Goal: Task Accomplishment & Management: Use online tool/utility

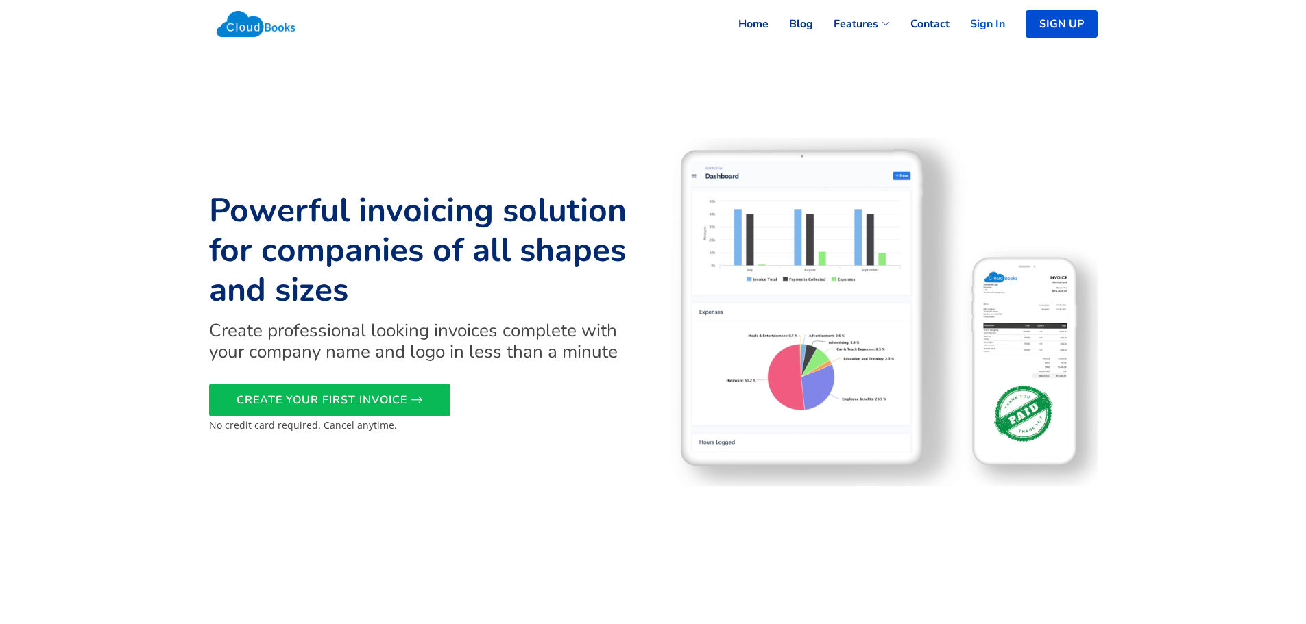
click at [990, 23] on link "Sign In" at bounding box center [977, 24] width 56 height 30
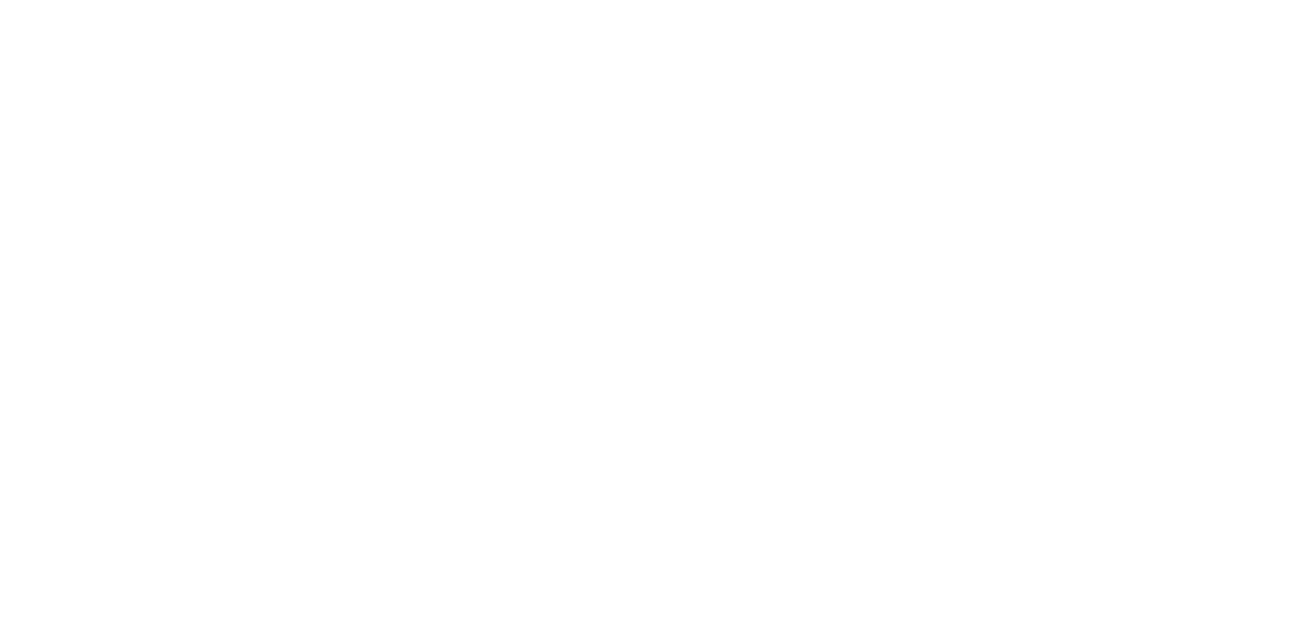
select select "90"
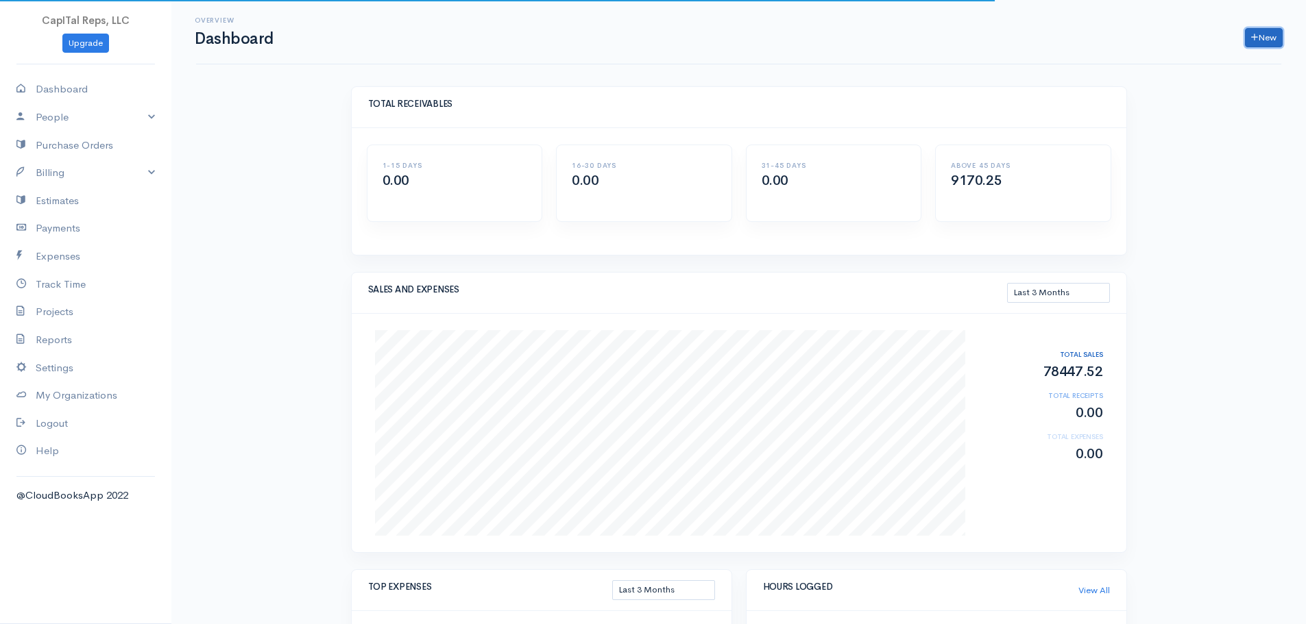
click at [1253, 42] on link "New" at bounding box center [1264, 38] width 38 height 20
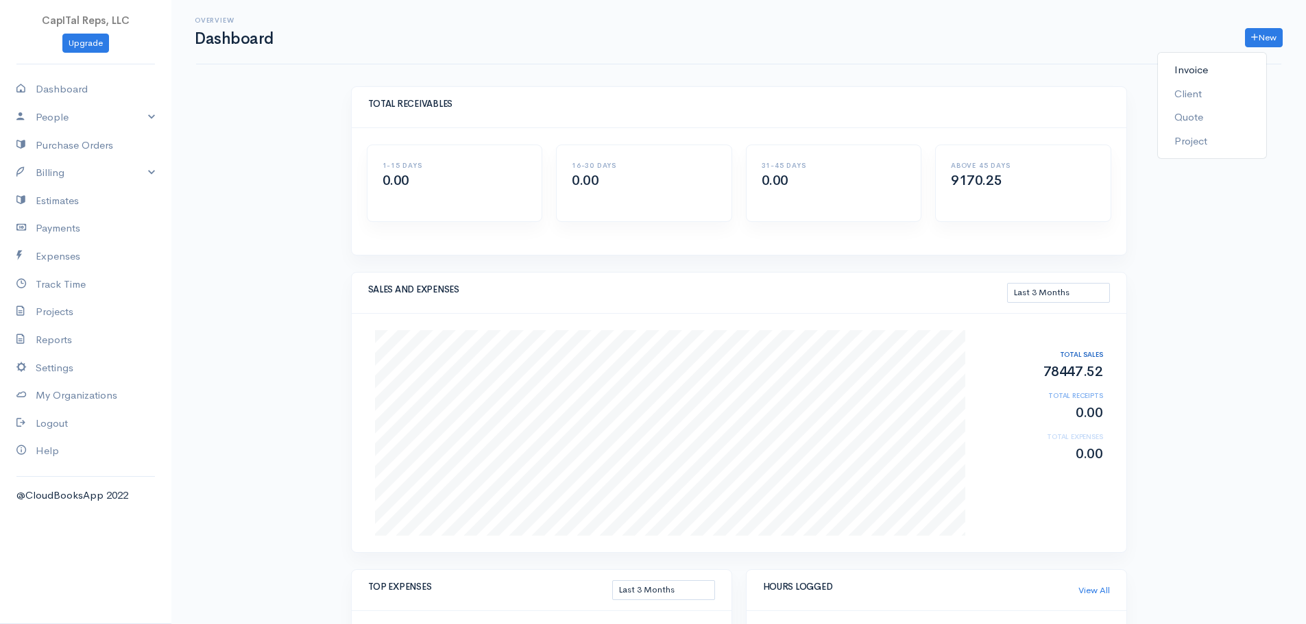
click at [1203, 78] on link "Invoice" at bounding box center [1212, 70] width 108 height 24
select select "[GEOGRAPHIC_DATA]"
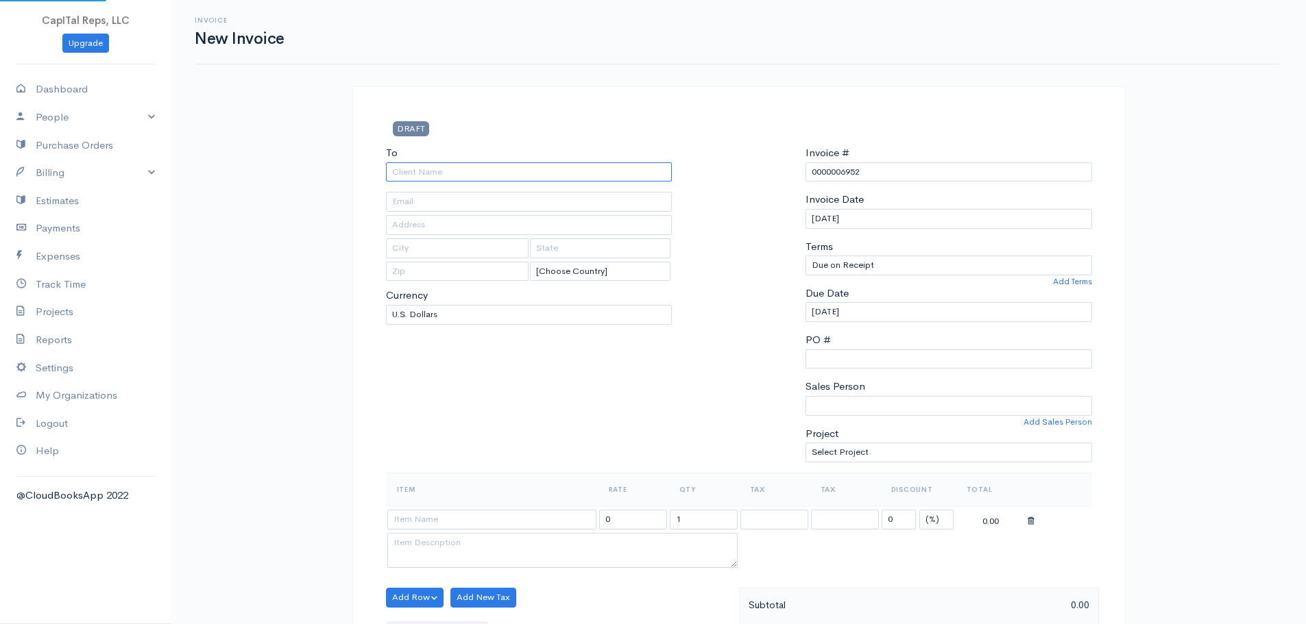
click at [450, 182] on input "To" at bounding box center [529, 172] width 286 height 20
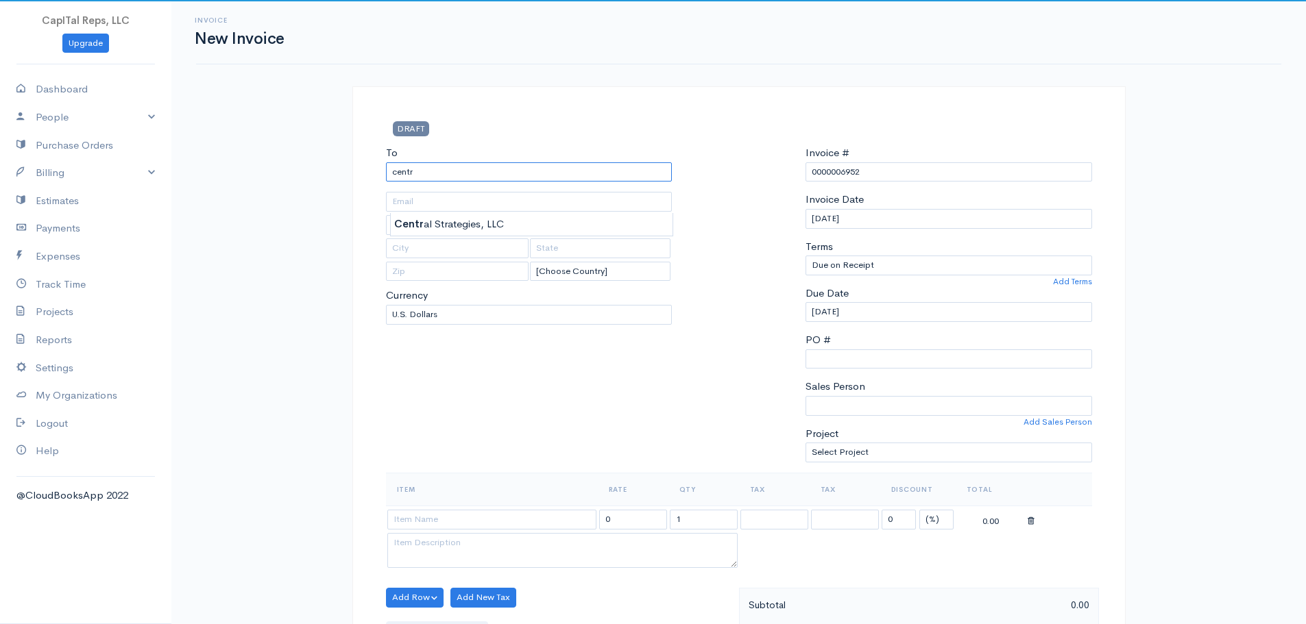
type input "Central Strategies, LLC"
type input "[STREET_ADDRESS][PERSON_NAME]"
type input "[GEOGRAPHIC_DATA]"
type input "VA"
type input "22046"
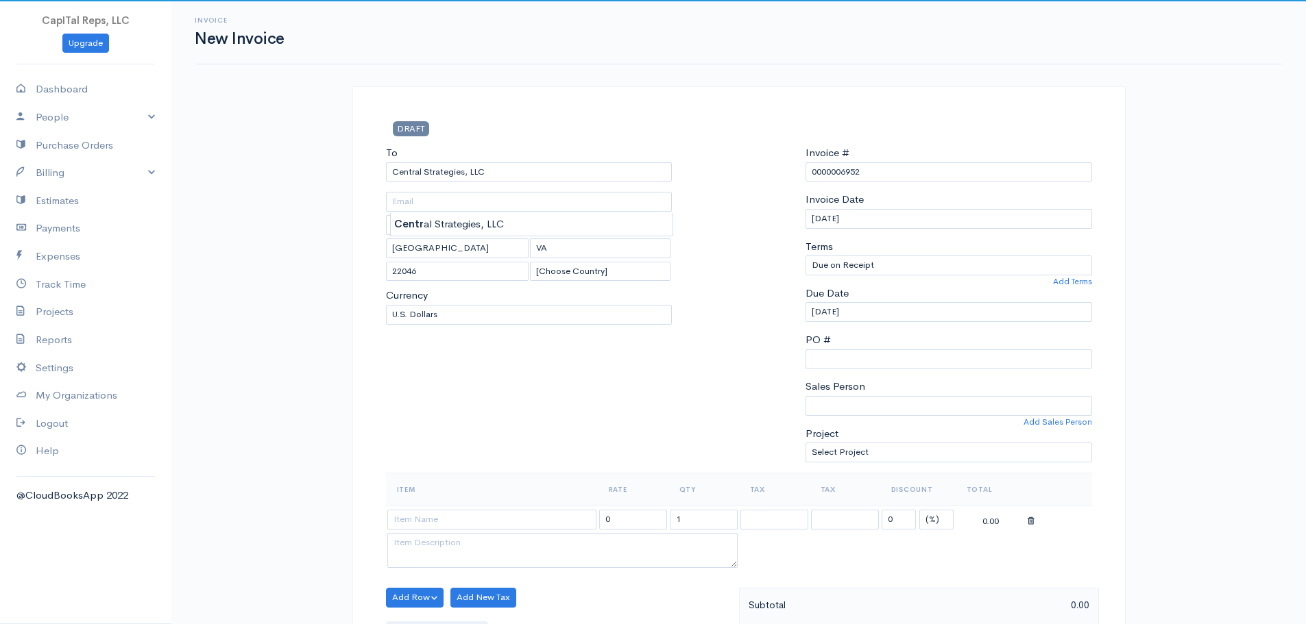
click at [503, 219] on body "CapITal Reps, LLC Upgrade Dashboard People Clients Vendors Staff Users Purchase…" at bounding box center [653, 620] width 1306 height 1240
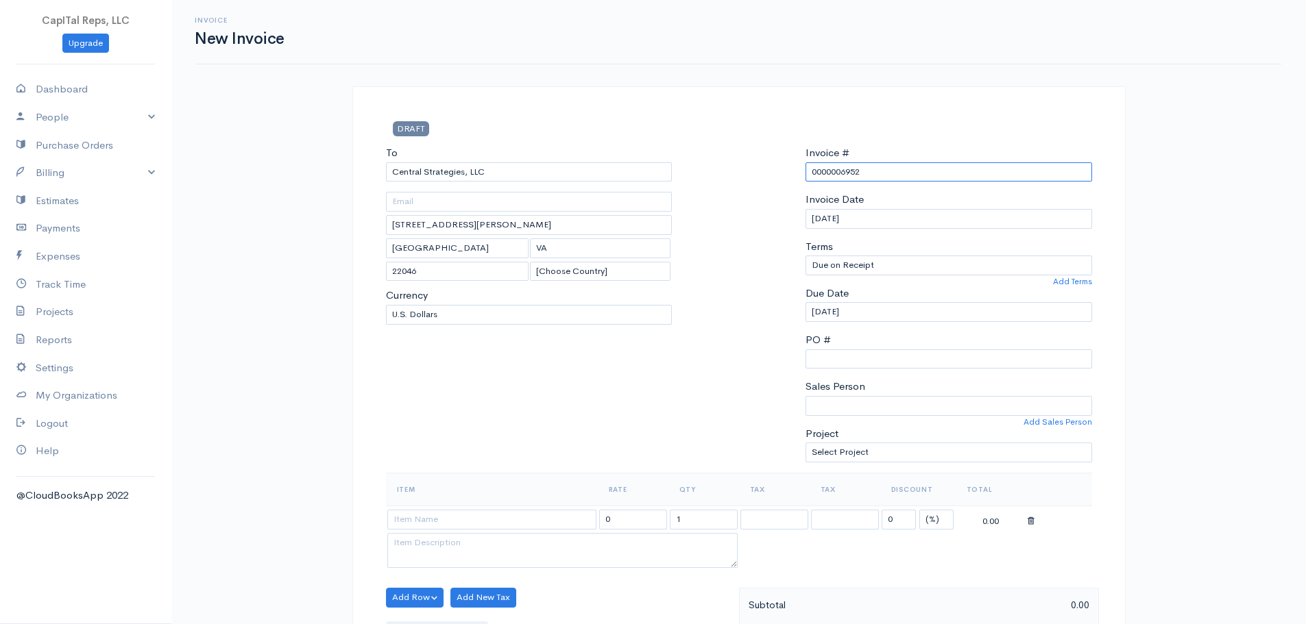
drag, startPoint x: 847, startPoint y: 202, endPoint x: 785, endPoint y: 205, distance: 62.4
click at [764, 204] on div "To Central Strategies, LLC [STREET_ADDRESS][PERSON_NAME] [Choose Country] [GEOG…" at bounding box center [739, 309] width 720 height 328
type input "6952"
click at [841, 276] on select "Due on Receipt After 7 days After 15 days After 30 days After 45 days After 60 …" at bounding box center [948, 266] width 286 height 20
select select "15"
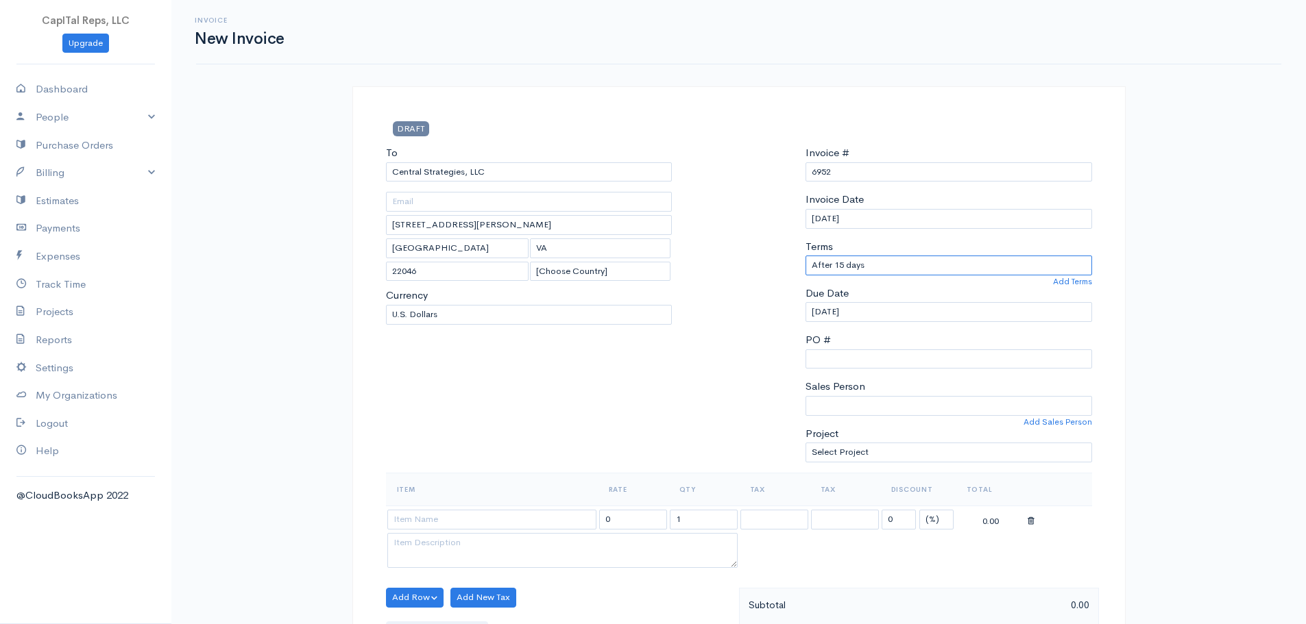
click at [805, 276] on select "Due on Receipt After 7 days After 15 days After 30 days After 45 days After 60 …" at bounding box center [948, 266] width 286 height 20
type input "[DATE]"
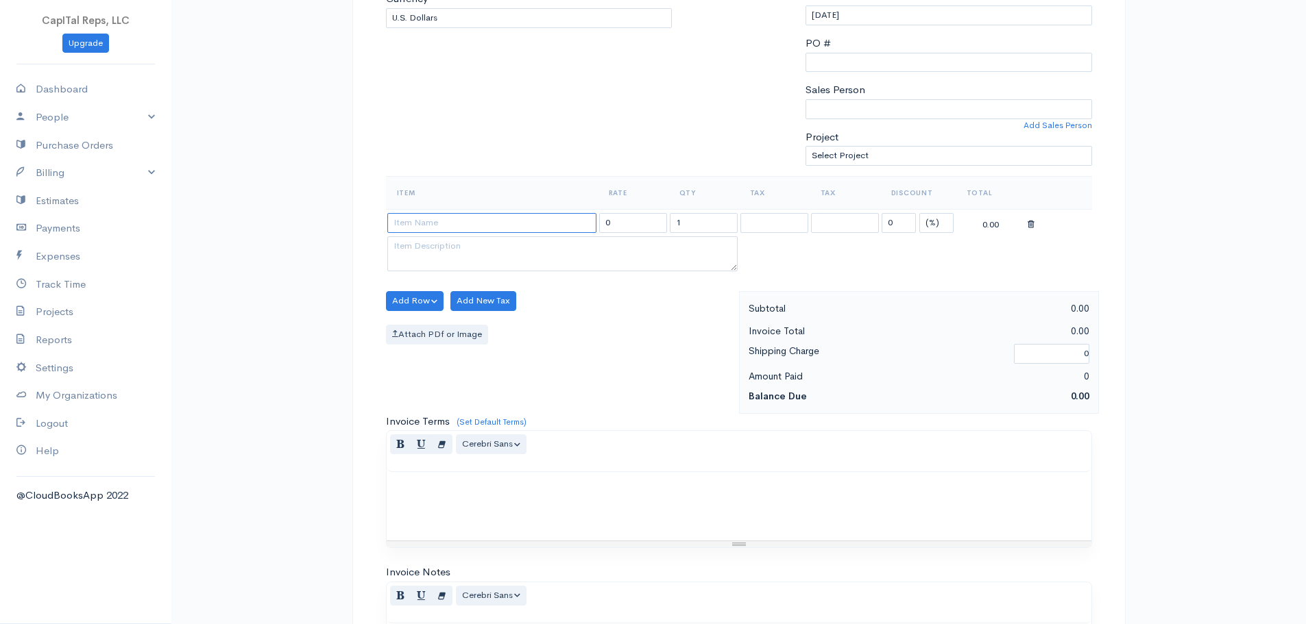
click at [490, 233] on input at bounding box center [491, 223] width 209 height 20
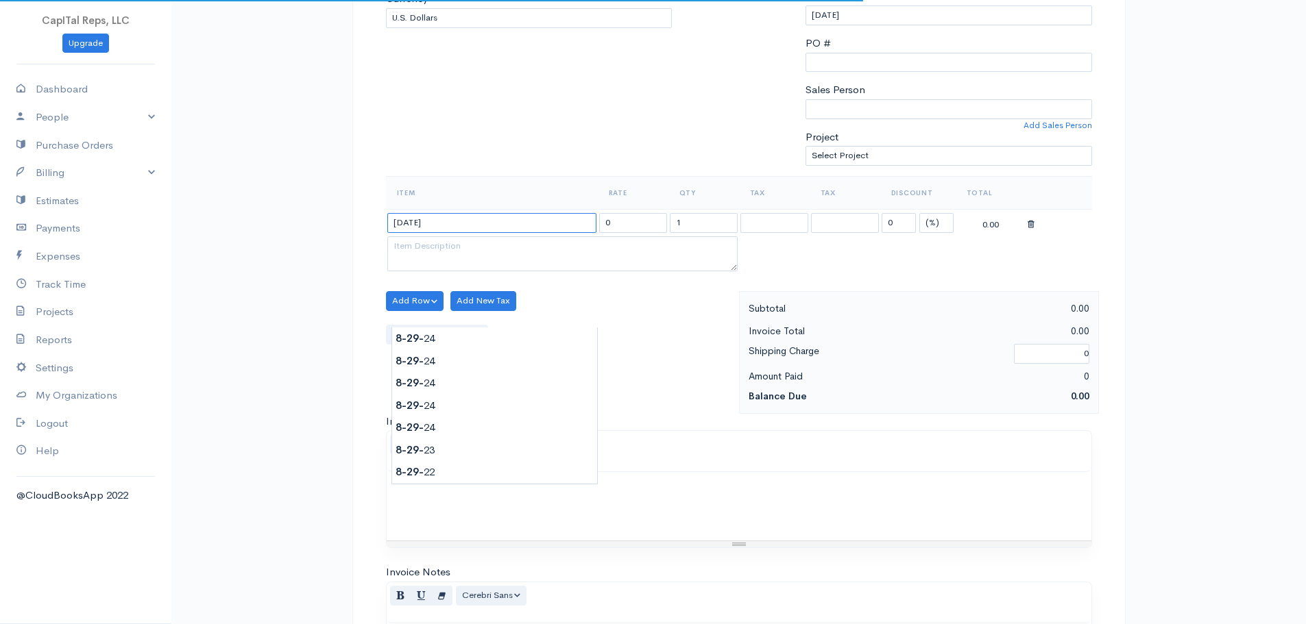
type input "[DATE]"
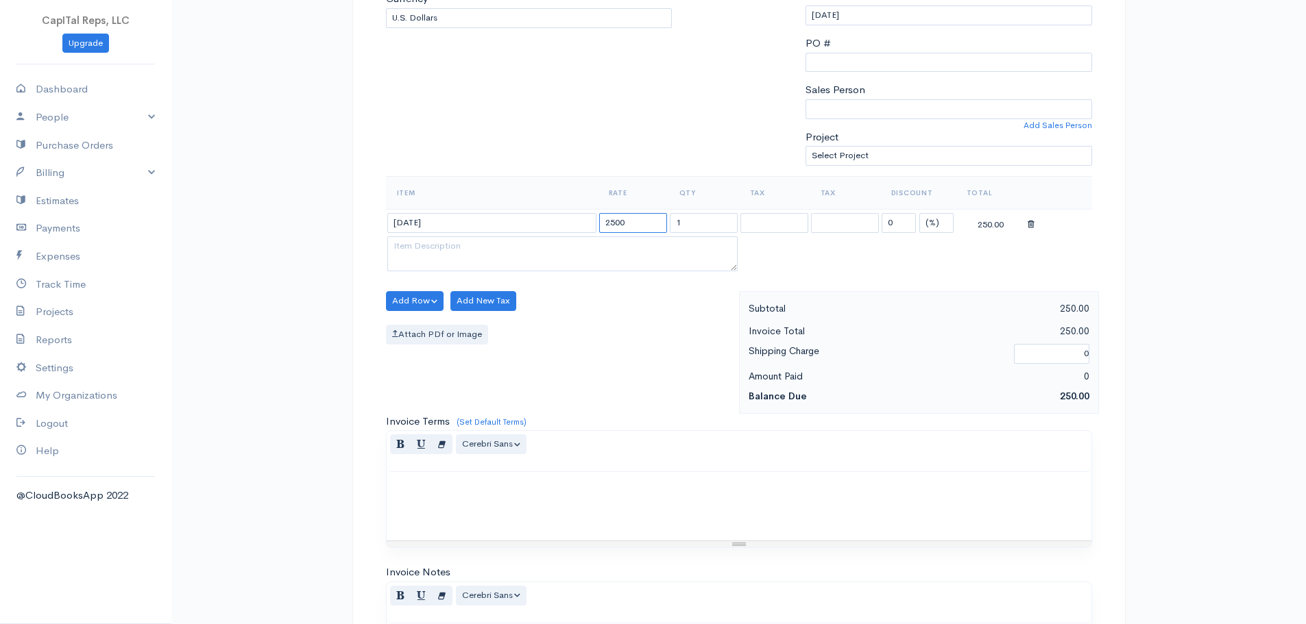
type input "2500"
click at [553, 272] on textarea at bounding box center [562, 254] width 350 height 36
drag, startPoint x: 629, startPoint y: 343, endPoint x: 643, endPoint y: 343, distance: 13.7
click at [631, 272] on textarea "Submission of GSA MAS eOffer, per attachgd agreement" at bounding box center [562, 254] width 350 height 36
type textarea "Submission of GSA MAS eOffer, per attached agreement"
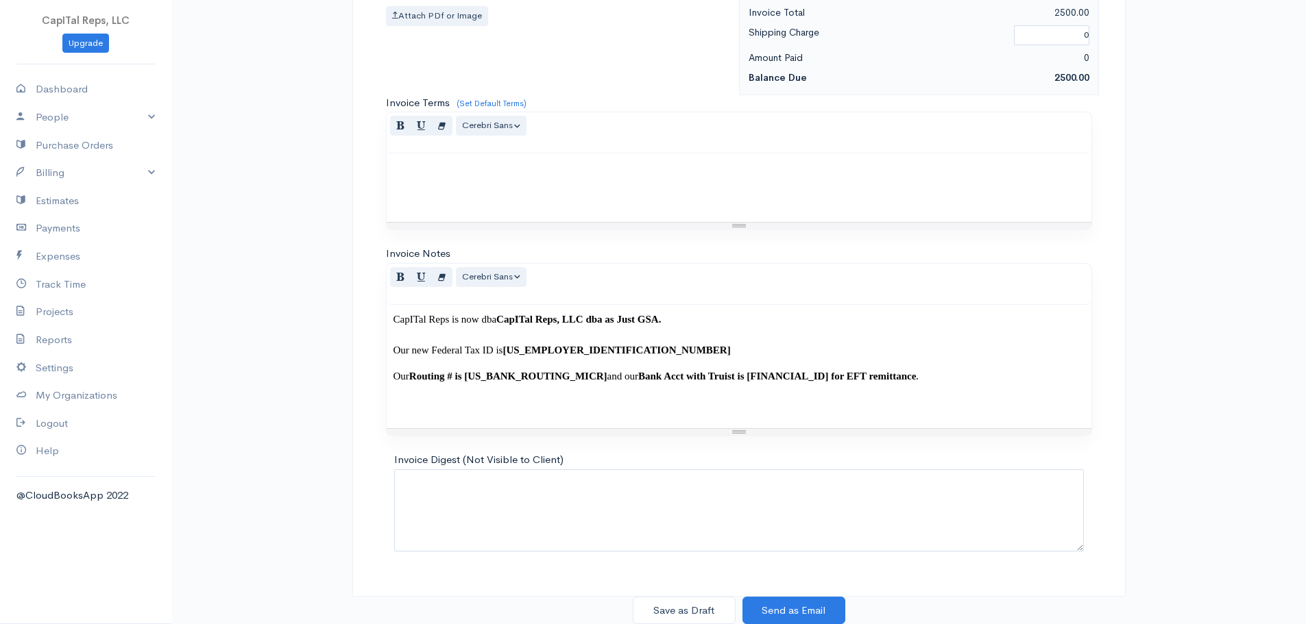
scroll to position [802, 0]
click at [698, 613] on button "Save as Draft" at bounding box center [684, 611] width 103 height 28
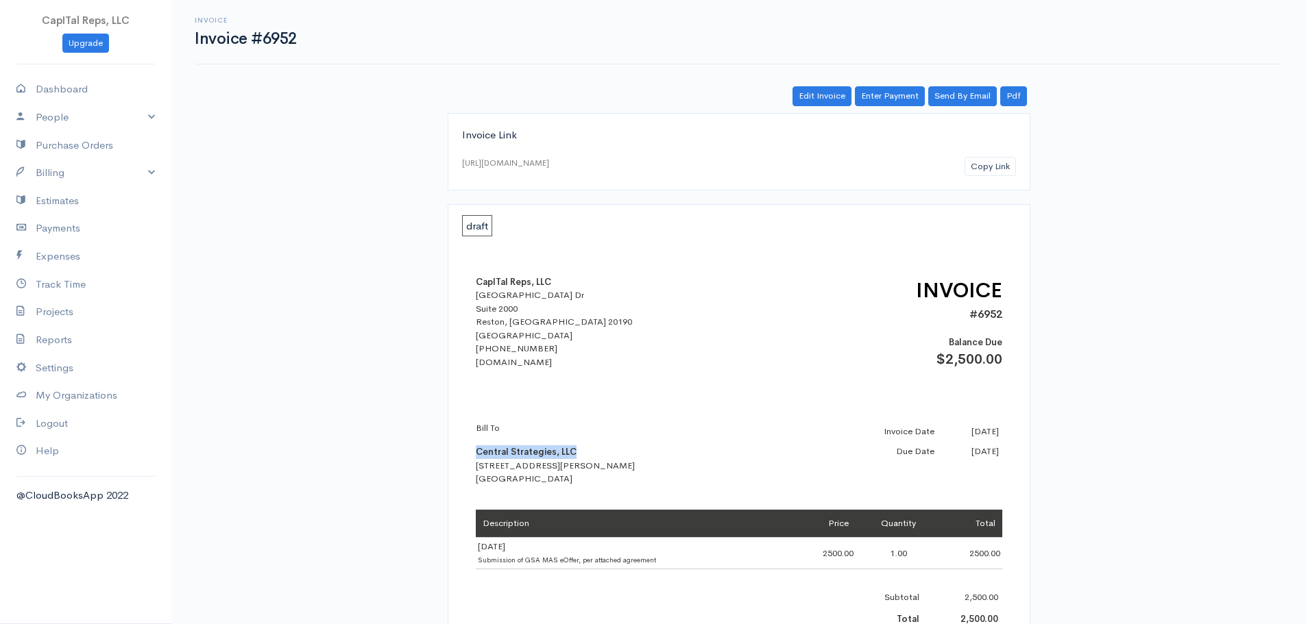
drag, startPoint x: 581, startPoint y: 490, endPoint x: 476, endPoint y: 488, distance: 105.6
click at [476, 486] on div "Bill To Central Strategies, LLC [STREET_ADDRESS][PERSON_NAME]" at bounding box center [596, 453] width 240 height 64
copy b "Central Strategies, LLC"
click at [1013, 106] on link "Pdf" at bounding box center [1013, 96] width 27 height 20
